Goal: Use online tool/utility: Utilize a website feature to perform a specific function

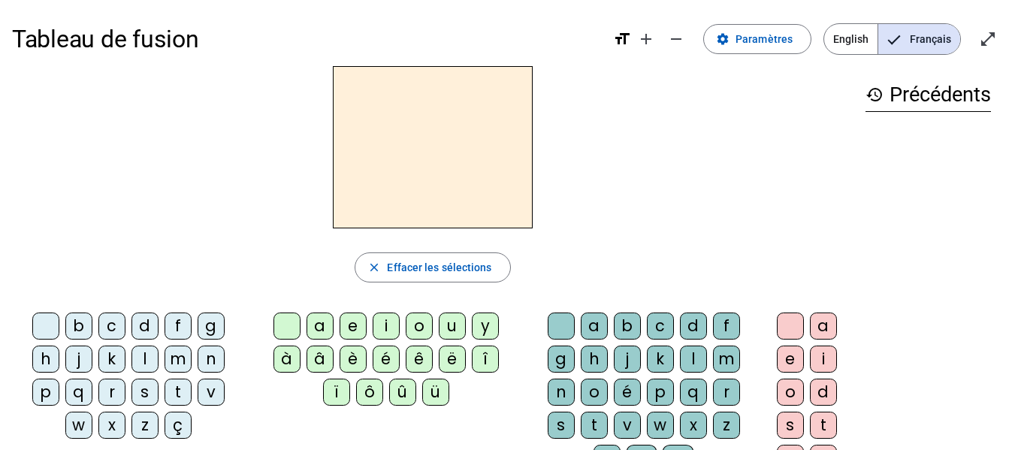
click at [325, 325] on div "a" at bounding box center [320, 326] width 27 height 27
click at [138, 353] on div "l" at bounding box center [145, 359] width 27 height 27
click at [188, 361] on div "m" at bounding box center [178, 359] width 27 height 27
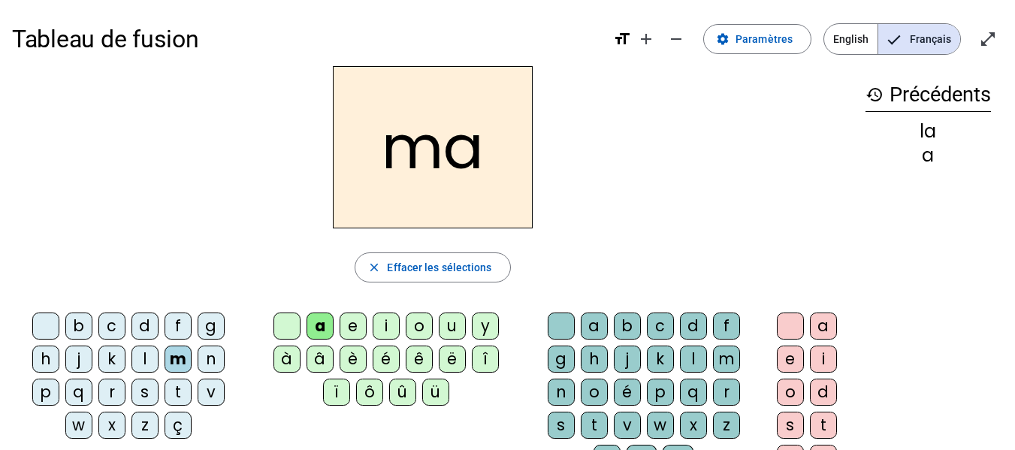
click at [204, 391] on div "v" at bounding box center [211, 392] width 27 height 27
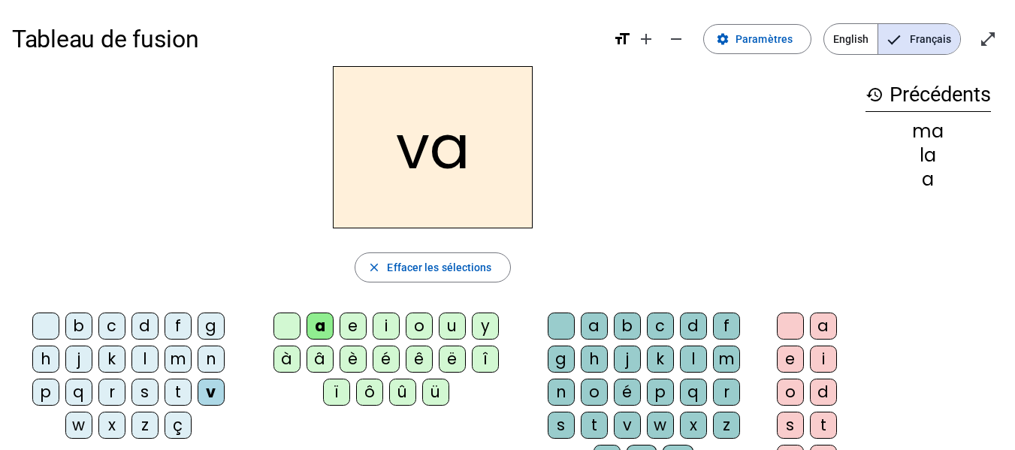
click at [51, 393] on div "p" at bounding box center [45, 392] width 27 height 27
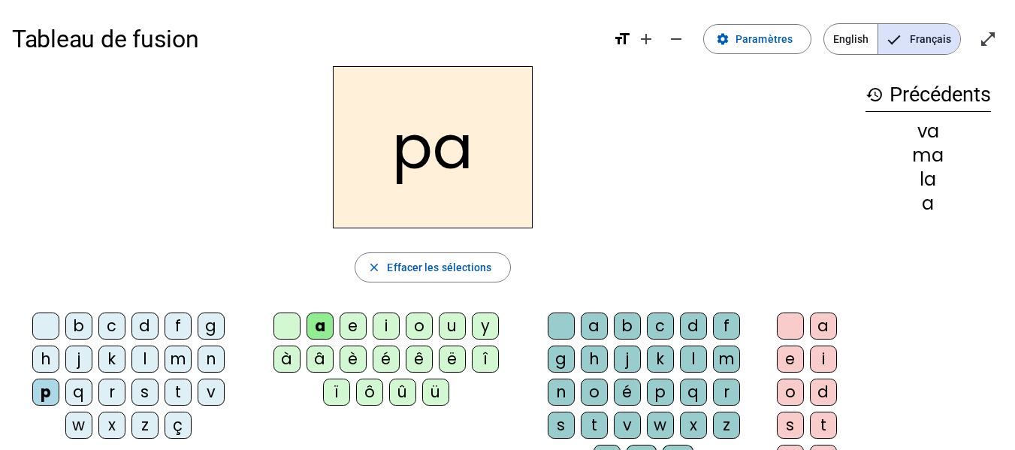
click at [651, 391] on div "p" at bounding box center [660, 392] width 27 height 27
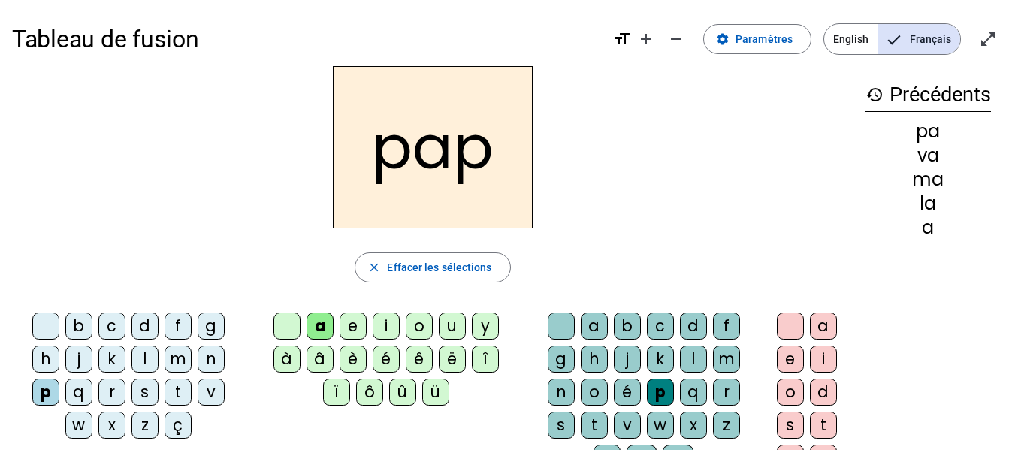
click at [589, 323] on div "a" at bounding box center [594, 326] width 27 height 27
click at [591, 328] on div "a" at bounding box center [594, 326] width 27 height 27
click at [830, 328] on div "a" at bounding box center [823, 326] width 27 height 27
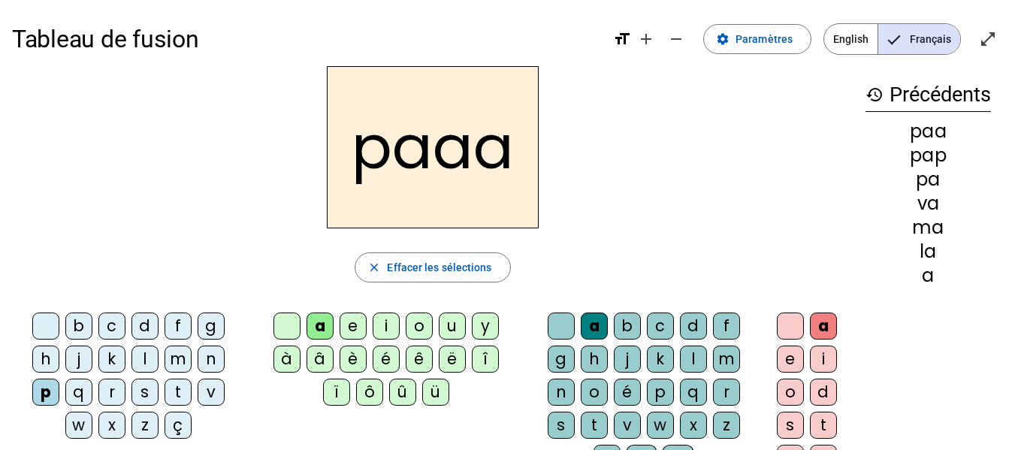
click at [877, 95] on mat-icon "history" at bounding box center [875, 95] width 18 height 18
click at [956, 95] on h3 "history Précédents" at bounding box center [928, 95] width 125 height 34
click at [927, 98] on h3 "history Précédents" at bounding box center [928, 95] width 125 height 34
click at [873, 92] on mat-icon "history" at bounding box center [875, 95] width 18 height 18
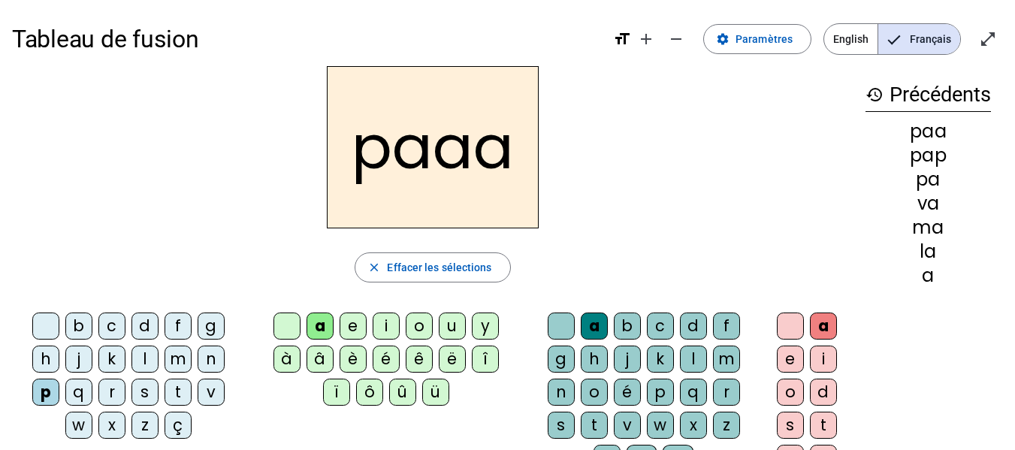
click at [873, 92] on mat-icon "history" at bounding box center [875, 95] width 18 height 18
click at [589, 322] on div "a" at bounding box center [594, 326] width 27 height 27
click at [433, 273] on span "Effacer les sélections" at bounding box center [439, 267] width 104 height 18
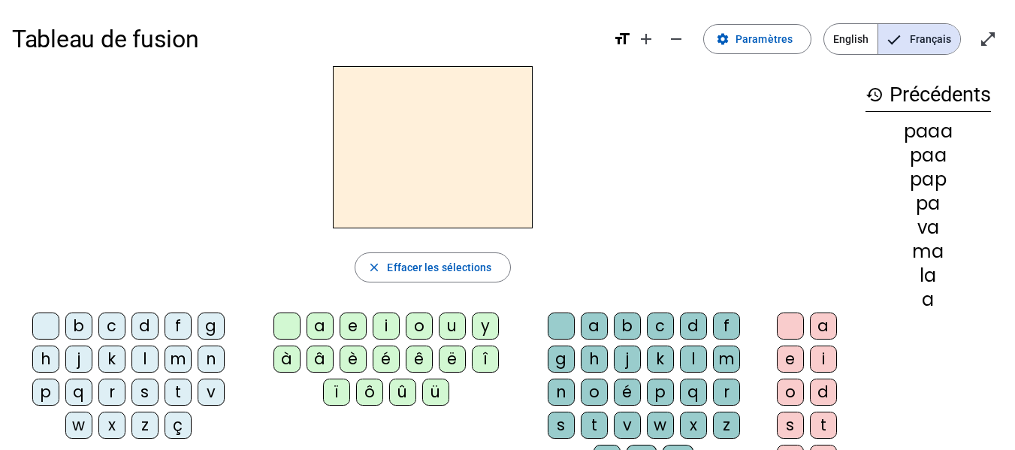
click at [918, 137] on div "paaa" at bounding box center [928, 131] width 125 height 18
click at [940, 250] on div "ma" at bounding box center [928, 252] width 125 height 18
drag, startPoint x: 933, startPoint y: 230, endPoint x: 930, endPoint y: 183, distance: 46.7
click at [933, 229] on div "va" at bounding box center [928, 228] width 125 height 18
click at [930, 182] on div "pap" at bounding box center [928, 180] width 125 height 18
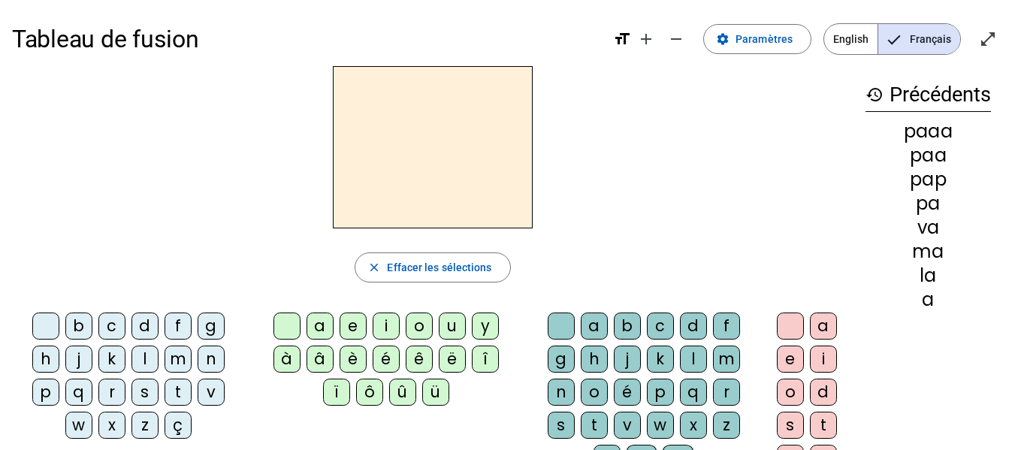
click at [915, 149] on div "paa" at bounding box center [928, 156] width 125 height 18
click at [751, 46] on span "Paramètres" at bounding box center [764, 39] width 57 height 18
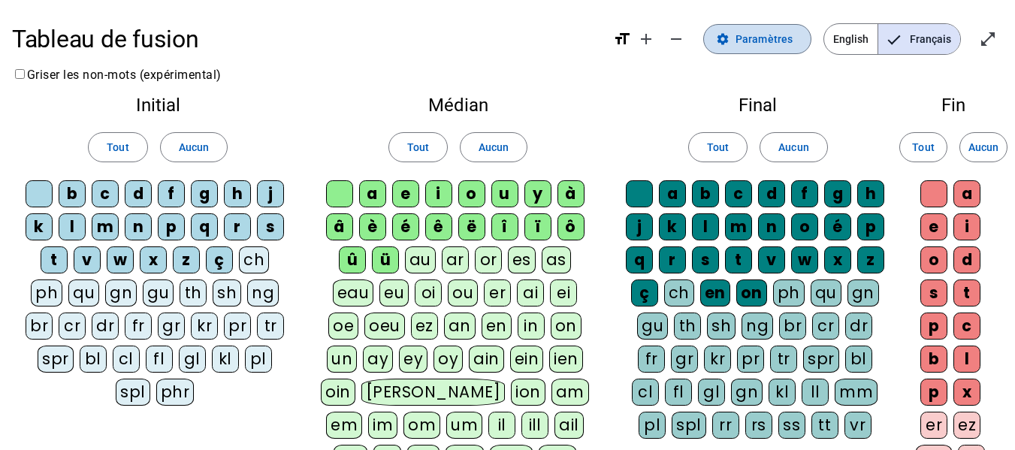
click at [755, 35] on span "Paramètres" at bounding box center [764, 39] width 57 height 18
click at [724, 30] on span at bounding box center [757, 39] width 107 height 36
